Goal: Obtain resource: Download file/media

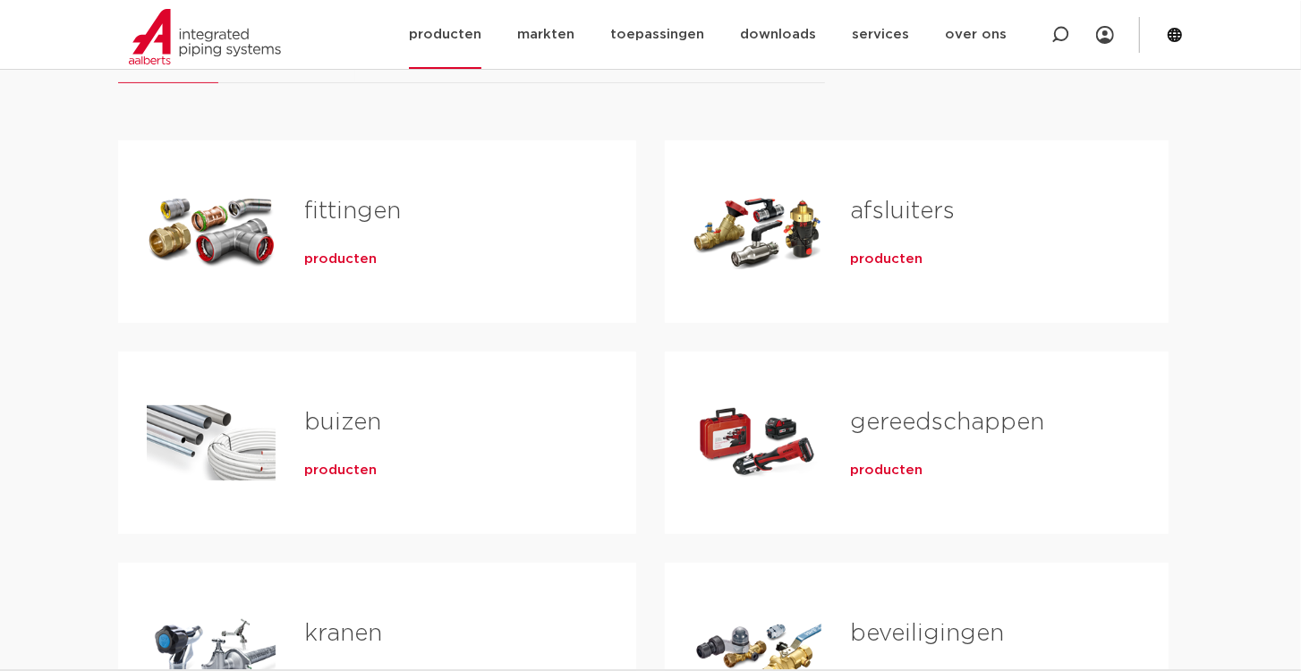
scroll to position [306, 0]
click at [346, 473] on span "producten" at bounding box center [340, 471] width 72 height 18
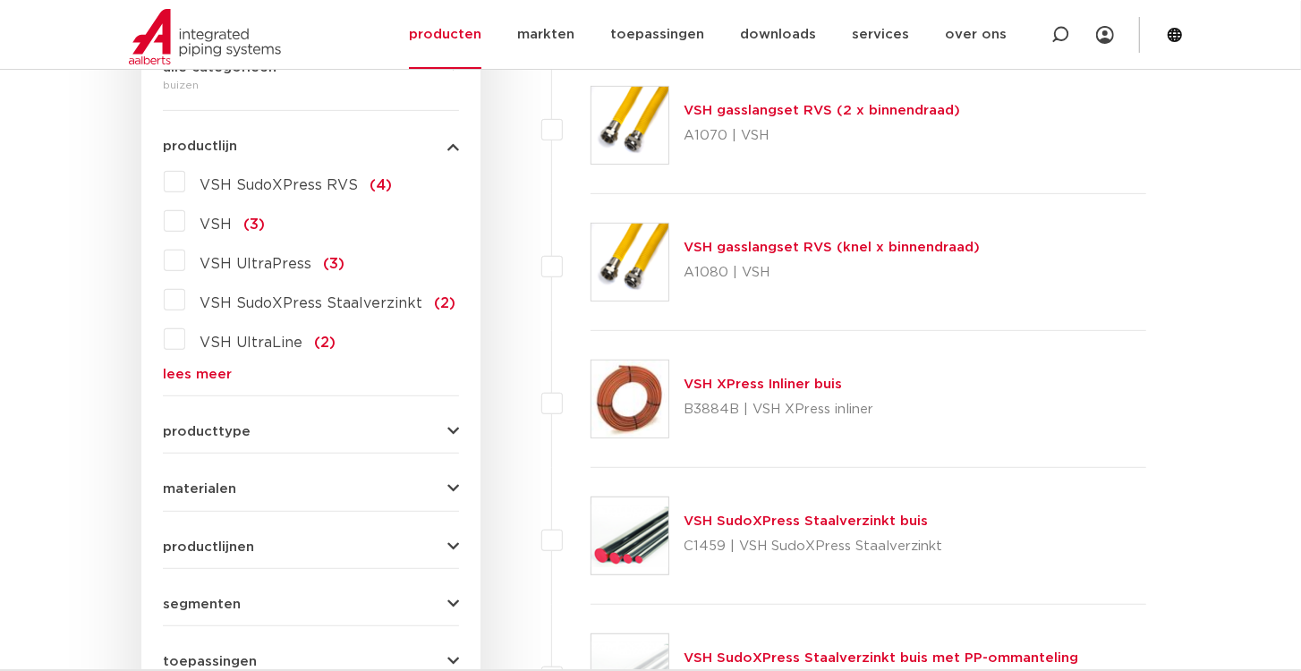
scroll to position [395, 0]
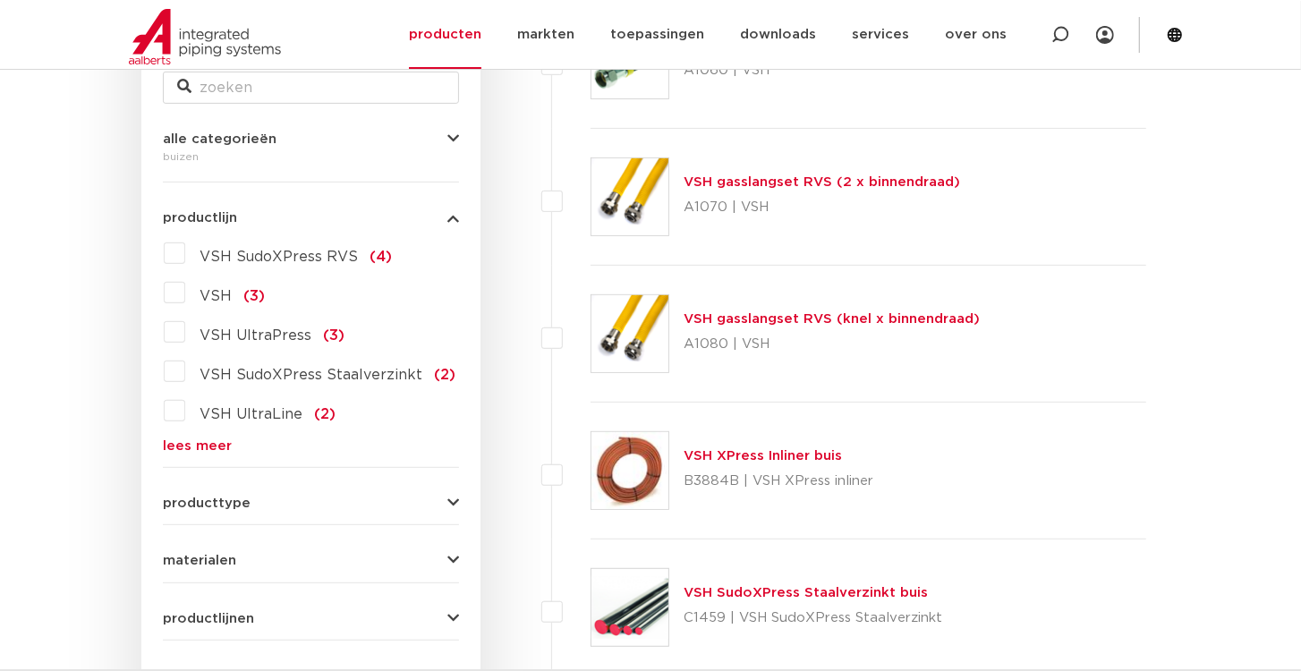
click at [198, 442] on link "lees meer" at bounding box center [311, 445] width 296 height 13
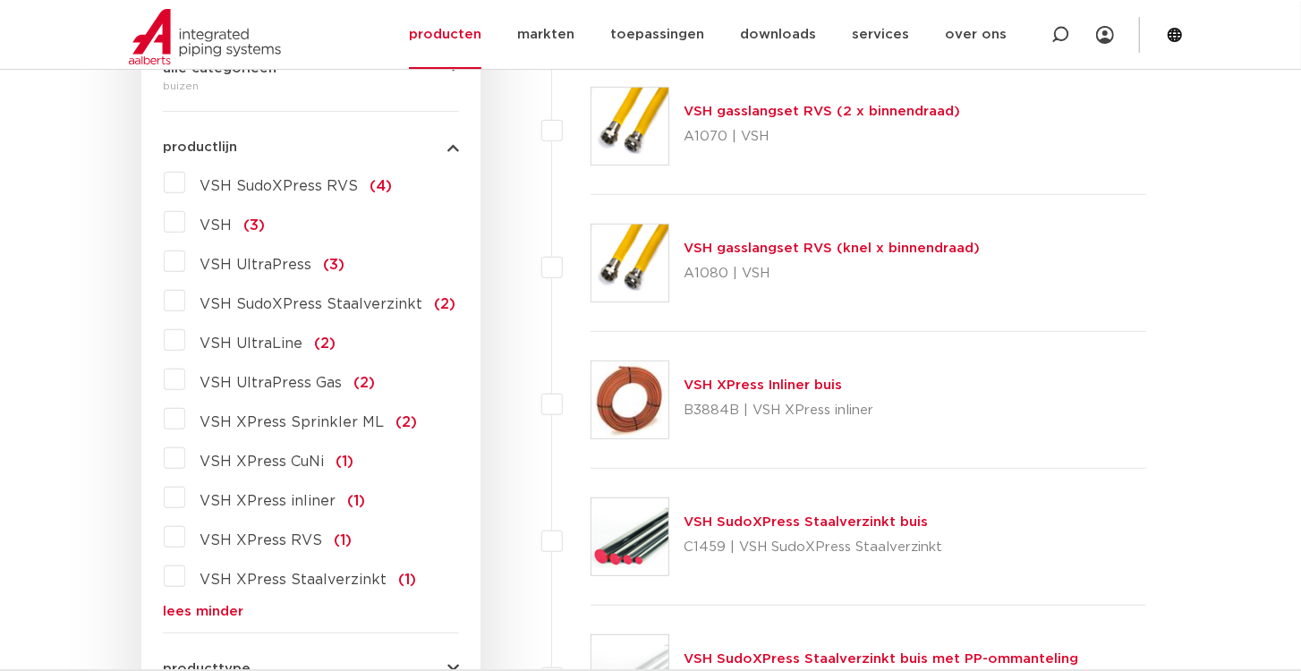
scroll to position [498, 0]
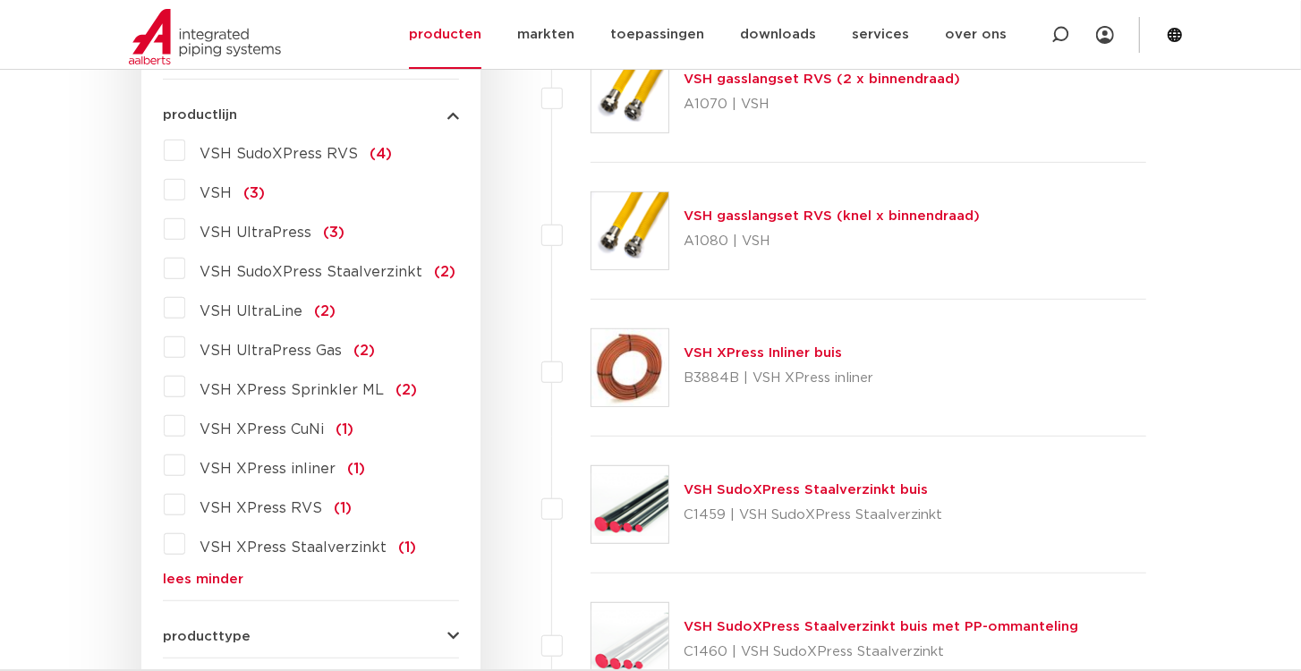
click at [185, 501] on label "VSH XPress RVS (1)" at bounding box center [268, 504] width 166 height 29
click at [0, 0] on input "VSH XPress RVS (1)" at bounding box center [0, 0] width 0 height 0
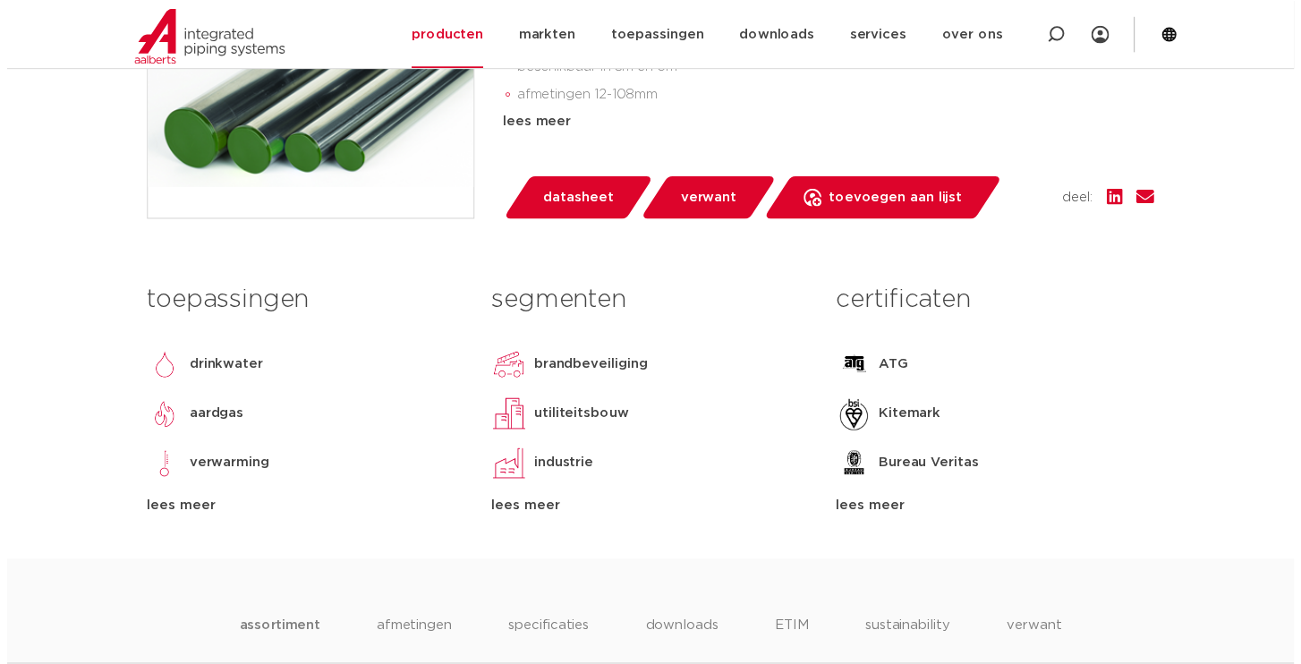
scroll to position [511, 0]
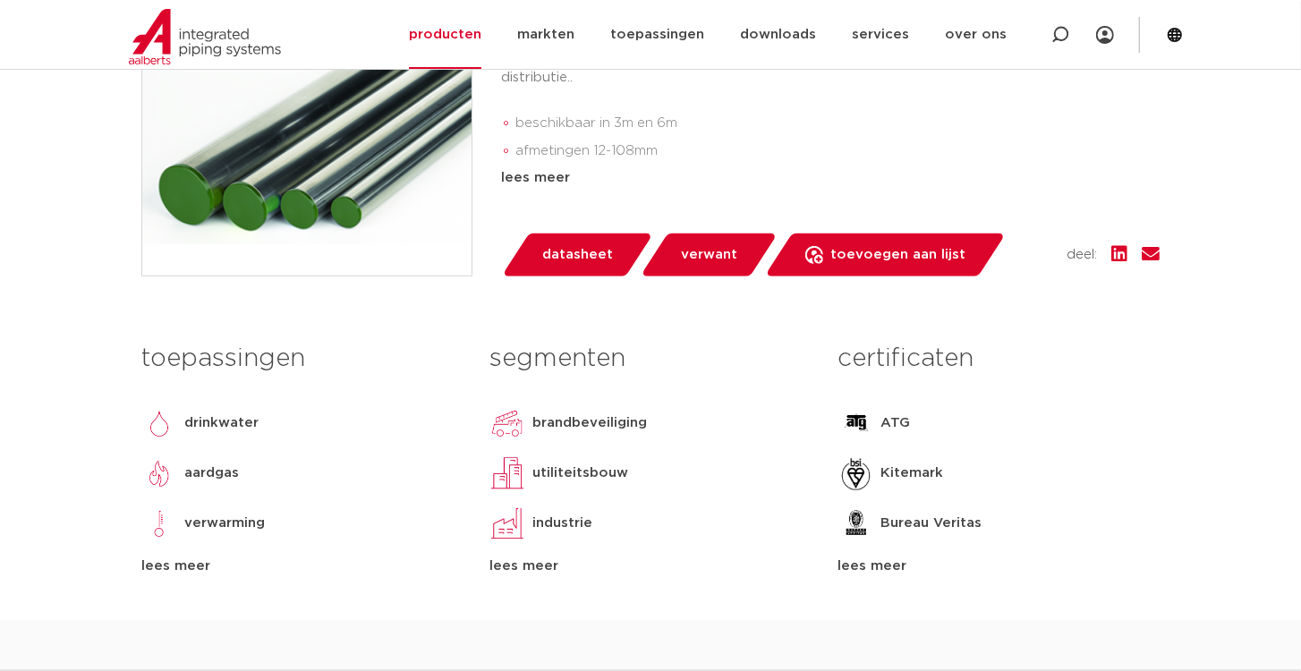
click at [562, 269] on span "datasheet" at bounding box center [577, 255] width 71 height 29
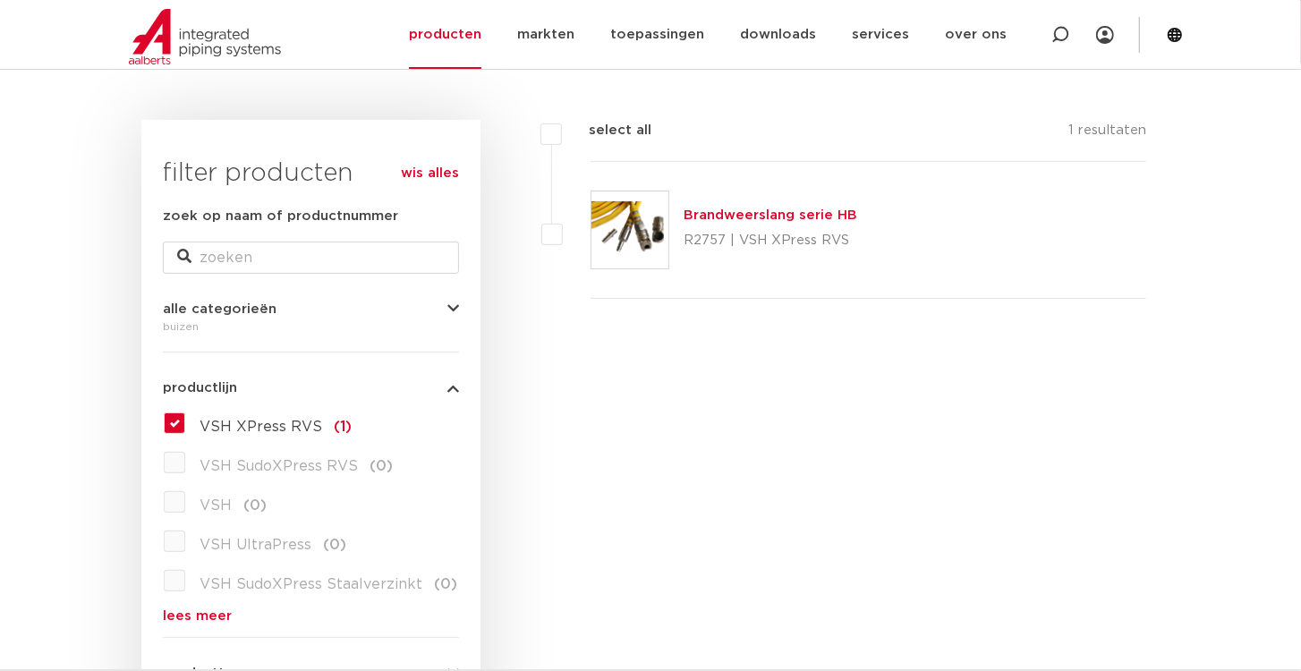
scroll to position [191, 0]
